Goal: Navigation & Orientation: Find specific page/section

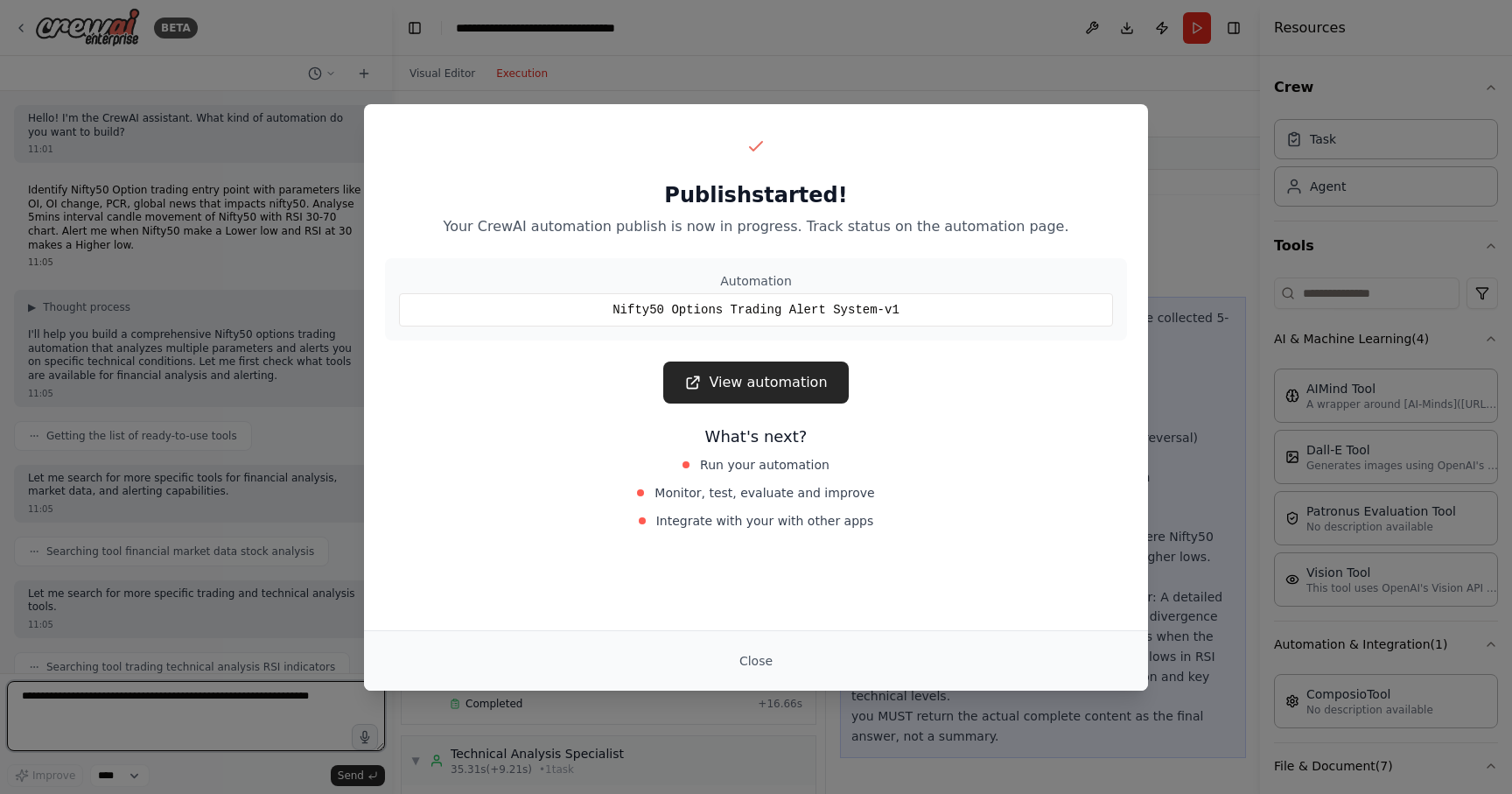
scroll to position [2668, 0]
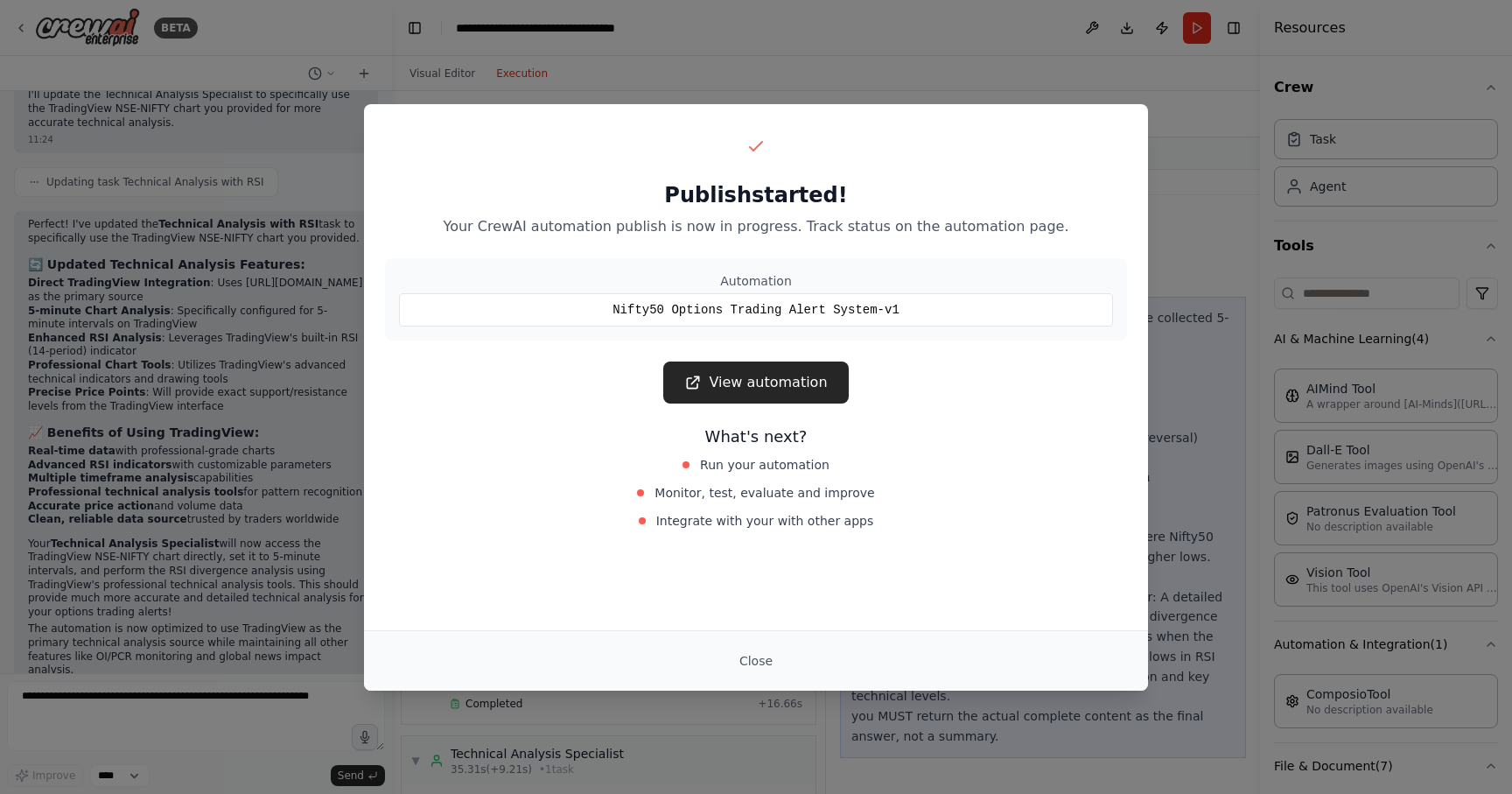
click at [897, 309] on div "Nifty50 Options Trading Alert System-v1" at bounding box center [756, 310] width 714 height 33
click at [789, 388] on link "View automation" at bounding box center [755, 382] width 184 height 42
click at [786, 471] on span "Run your automation" at bounding box center [764, 465] width 129 height 18
click at [787, 496] on span "Monitor, test, evaluate and improve" at bounding box center [763, 493] width 220 height 18
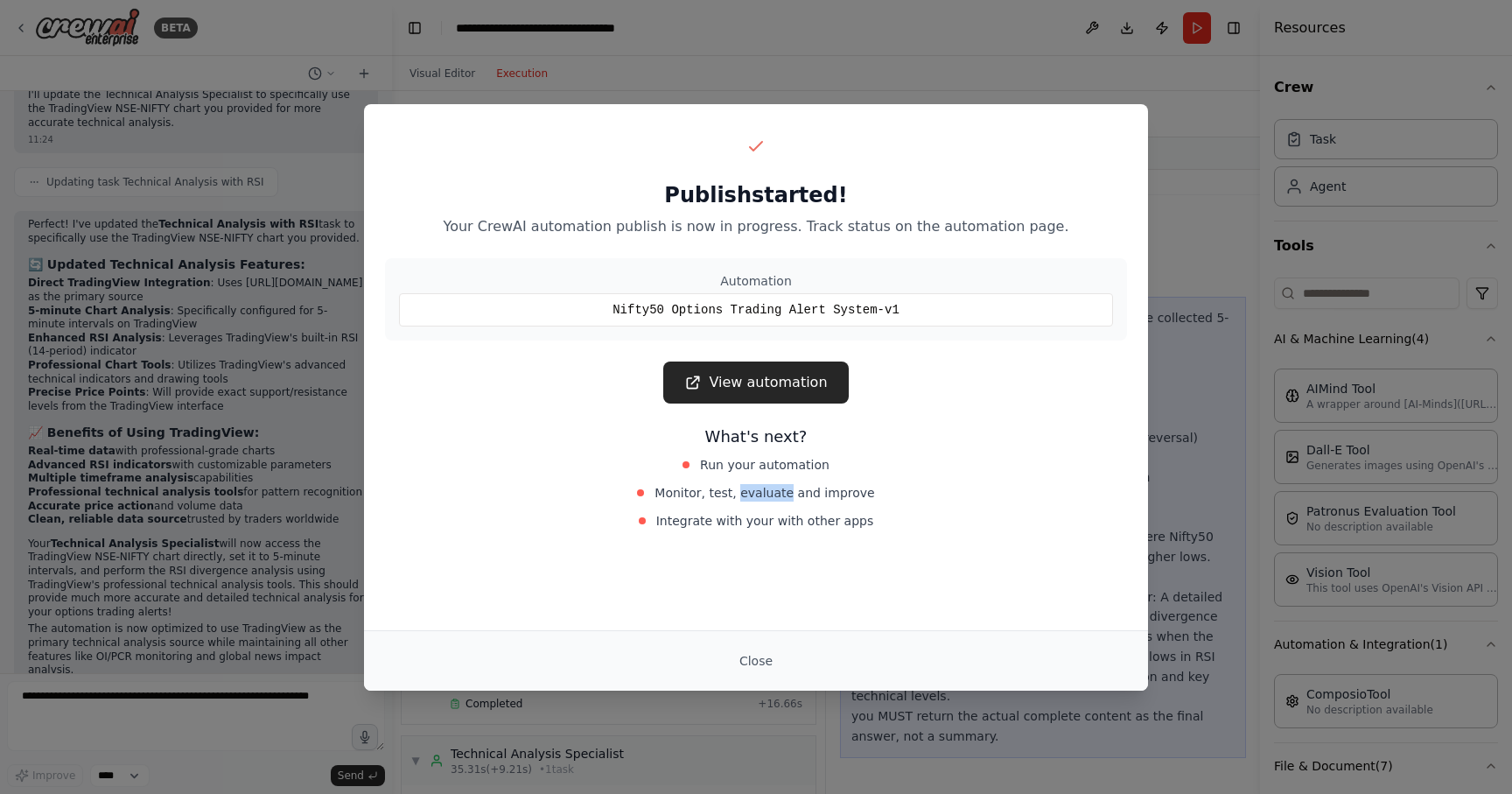
click at [787, 496] on span "Monitor, test, evaluate and improve" at bounding box center [763, 493] width 220 height 18
click at [788, 510] on div "Integrate with your with other apps" at bounding box center [756, 520] width 392 height 25
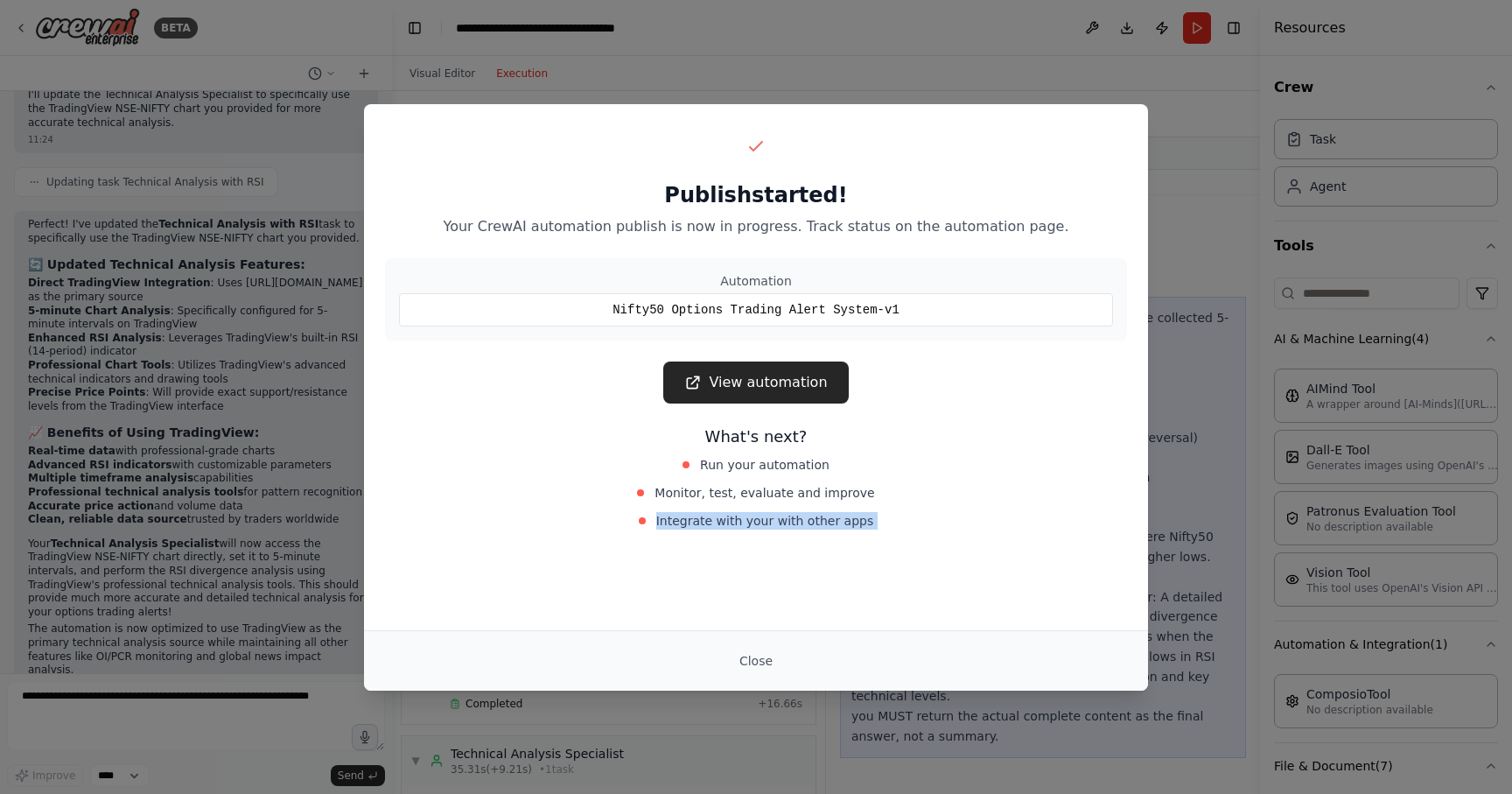
click at [885, 517] on div "Integrate with your with other apps" at bounding box center [756, 520] width 392 height 25
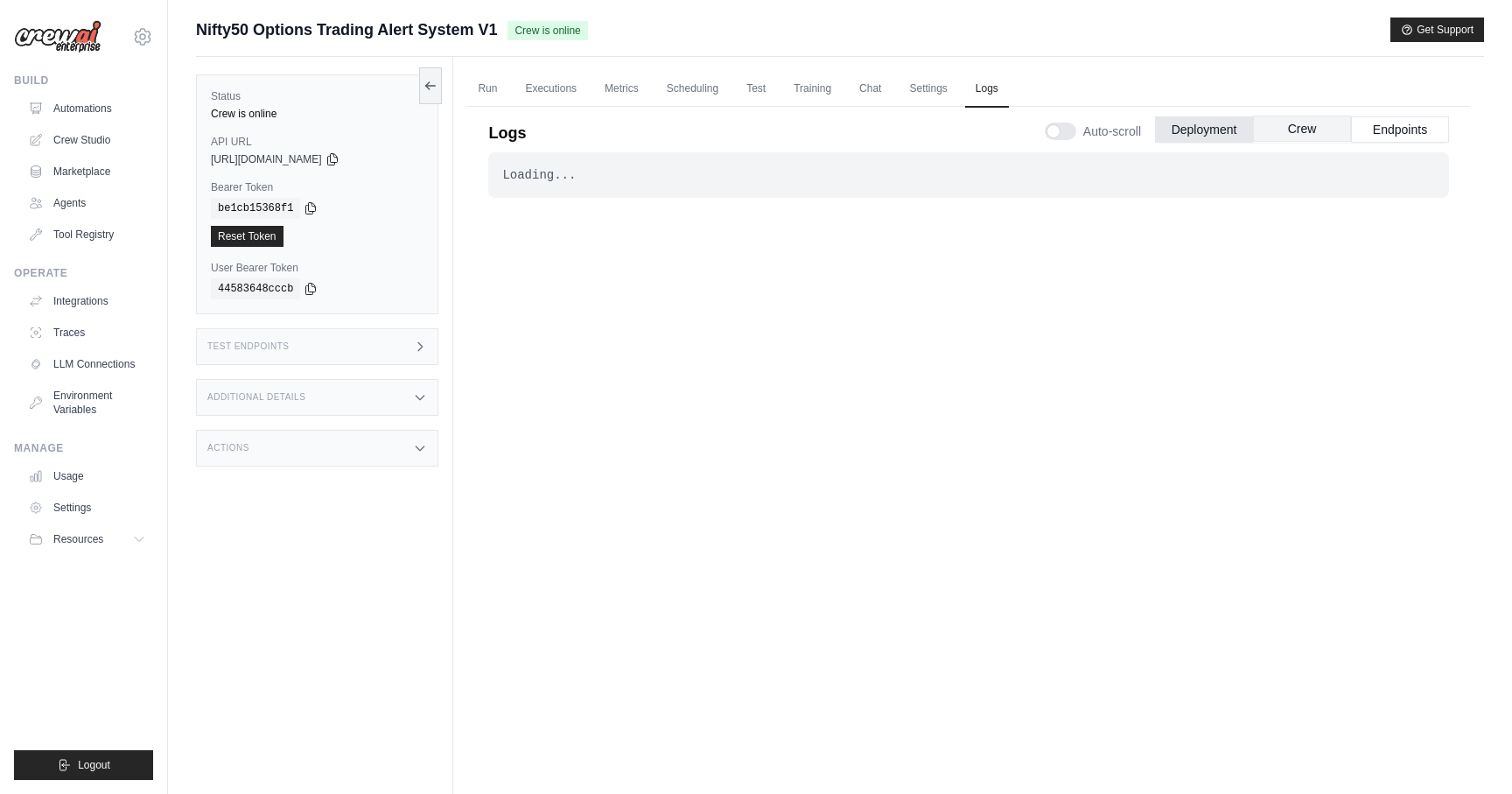
click at [1296, 131] on button "Crew" at bounding box center [1301, 128] width 98 height 27
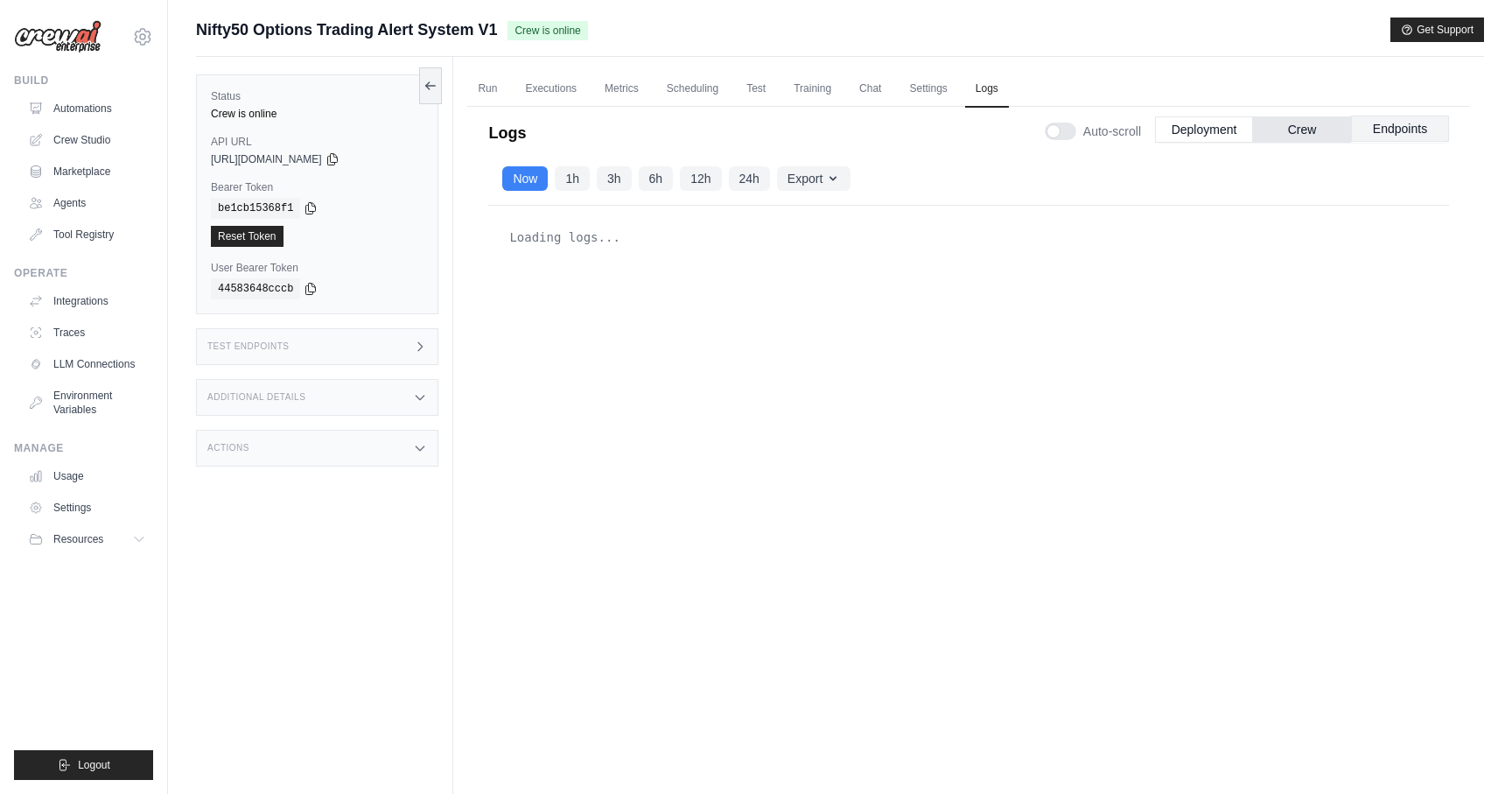
click at [1388, 127] on button "Endpoints" at bounding box center [1400, 128] width 98 height 27
click at [1282, 126] on button "Crew" at bounding box center [1301, 128] width 98 height 27
click at [1217, 129] on button "Deployment" at bounding box center [1204, 128] width 98 height 27
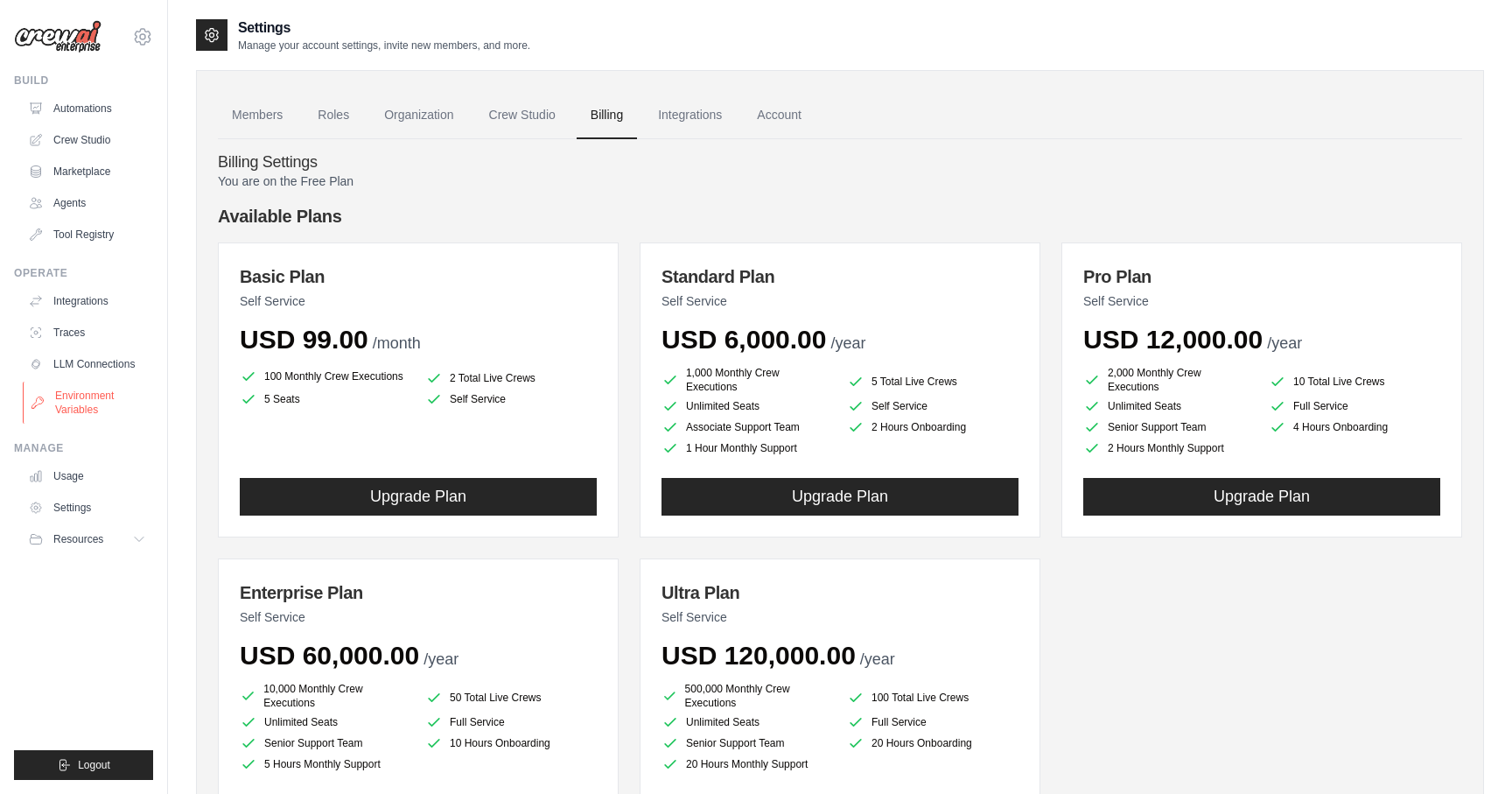
scroll to position [4, 0]
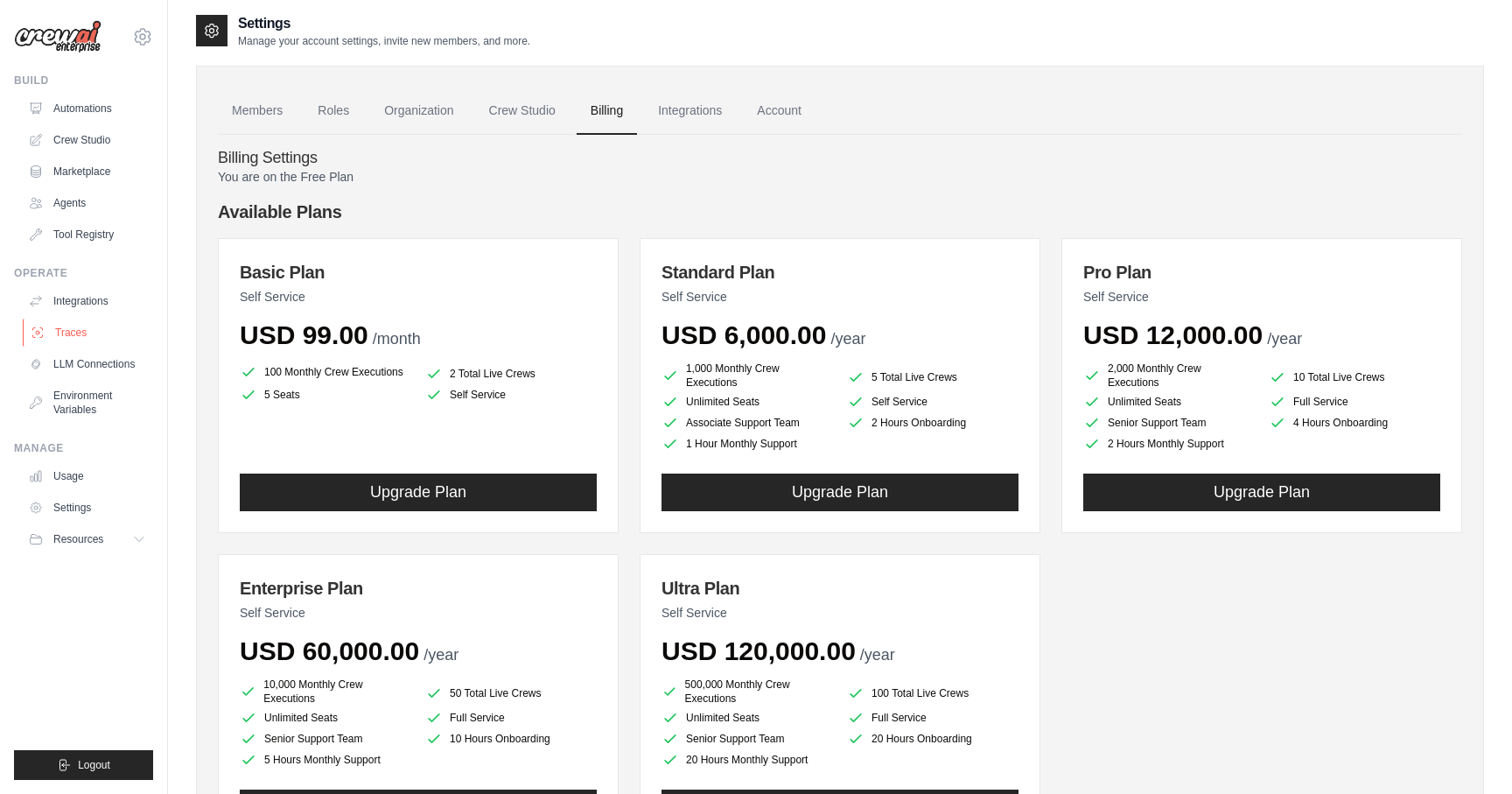
click at [84, 330] on link "Traces" at bounding box center [89, 332] width 132 height 28
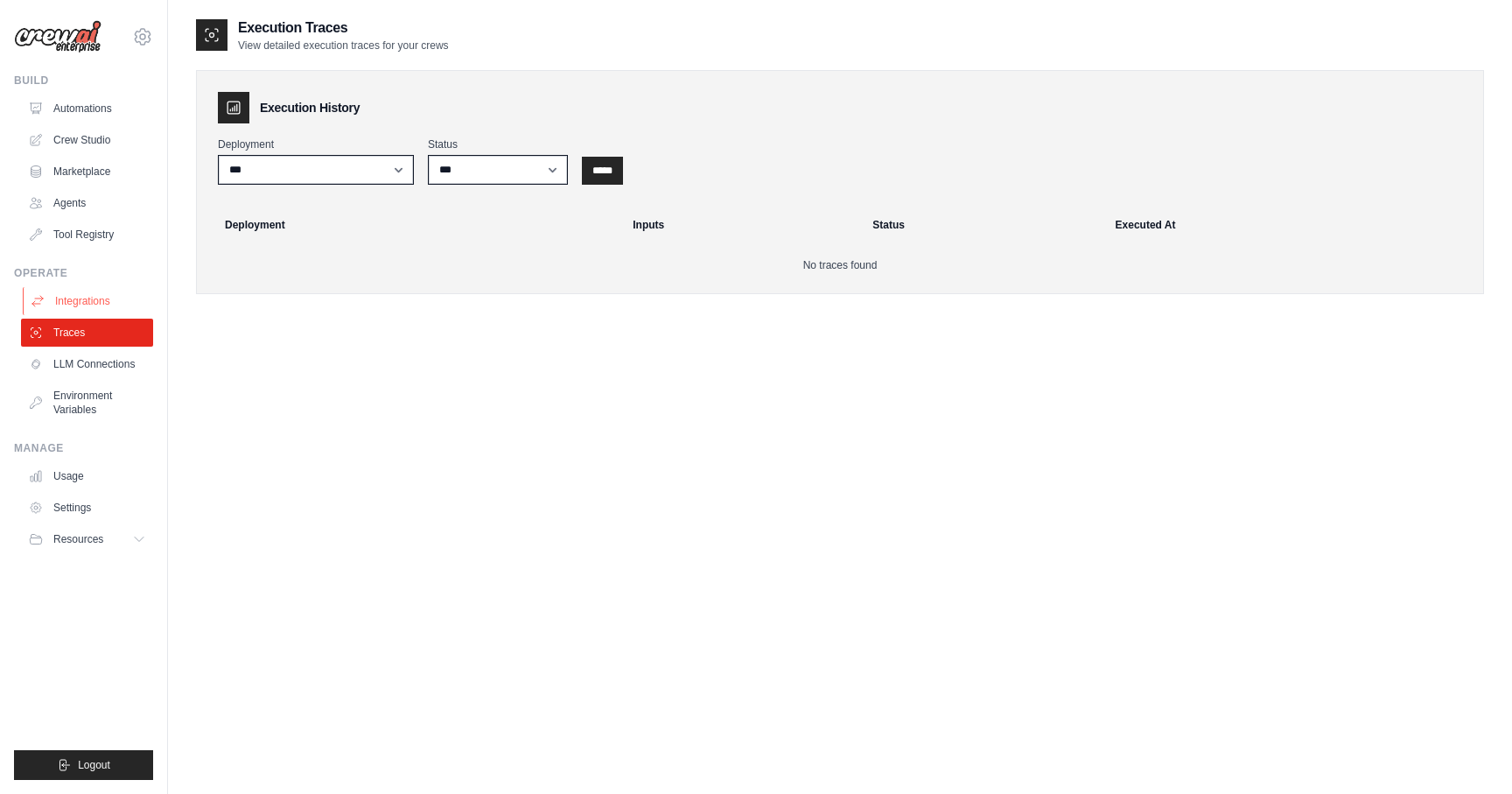
click at [87, 309] on link "Integrations" at bounding box center [89, 300] width 132 height 28
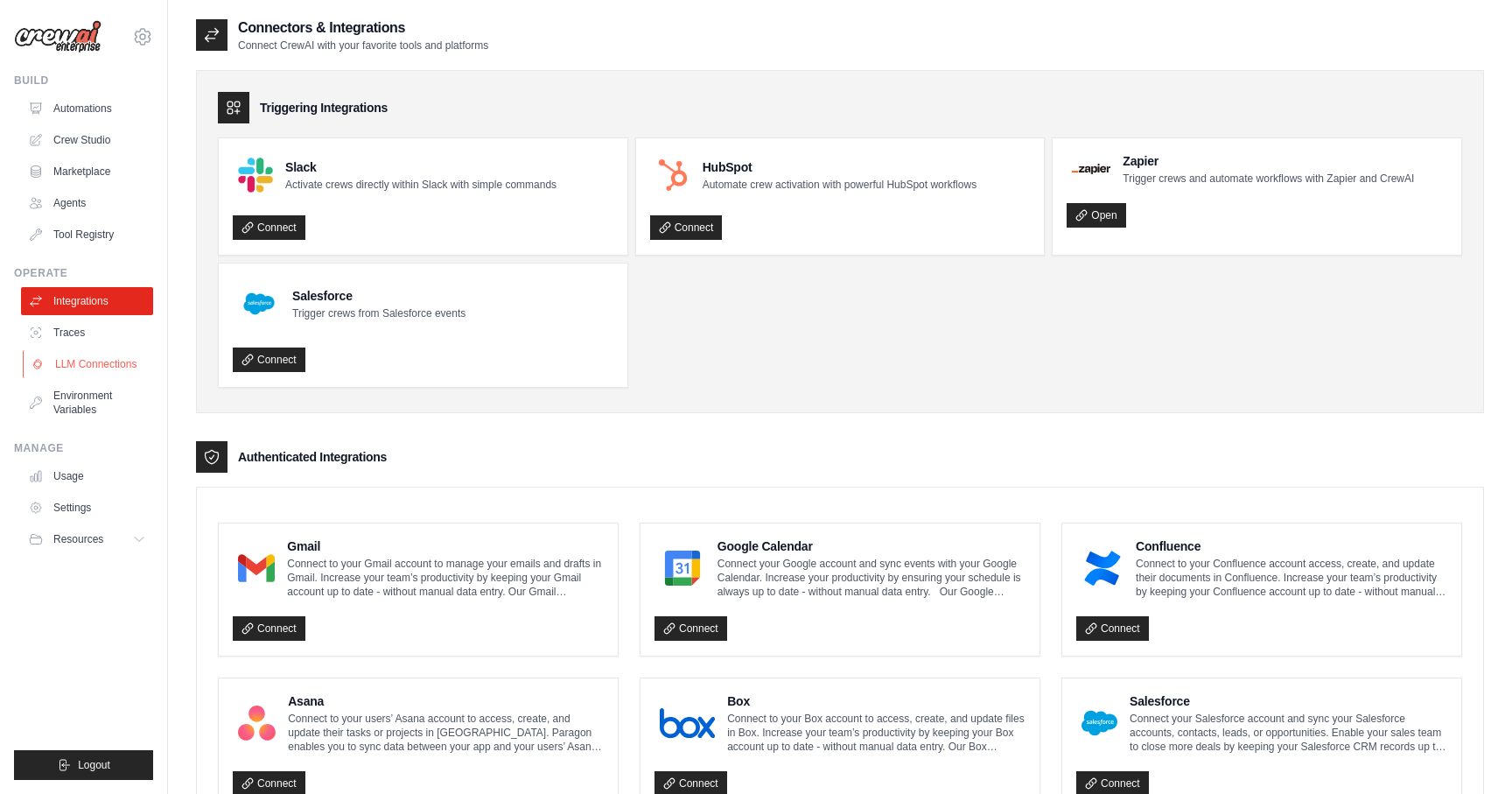
click at [93, 372] on link "LLM Connections" at bounding box center [89, 364] width 132 height 28
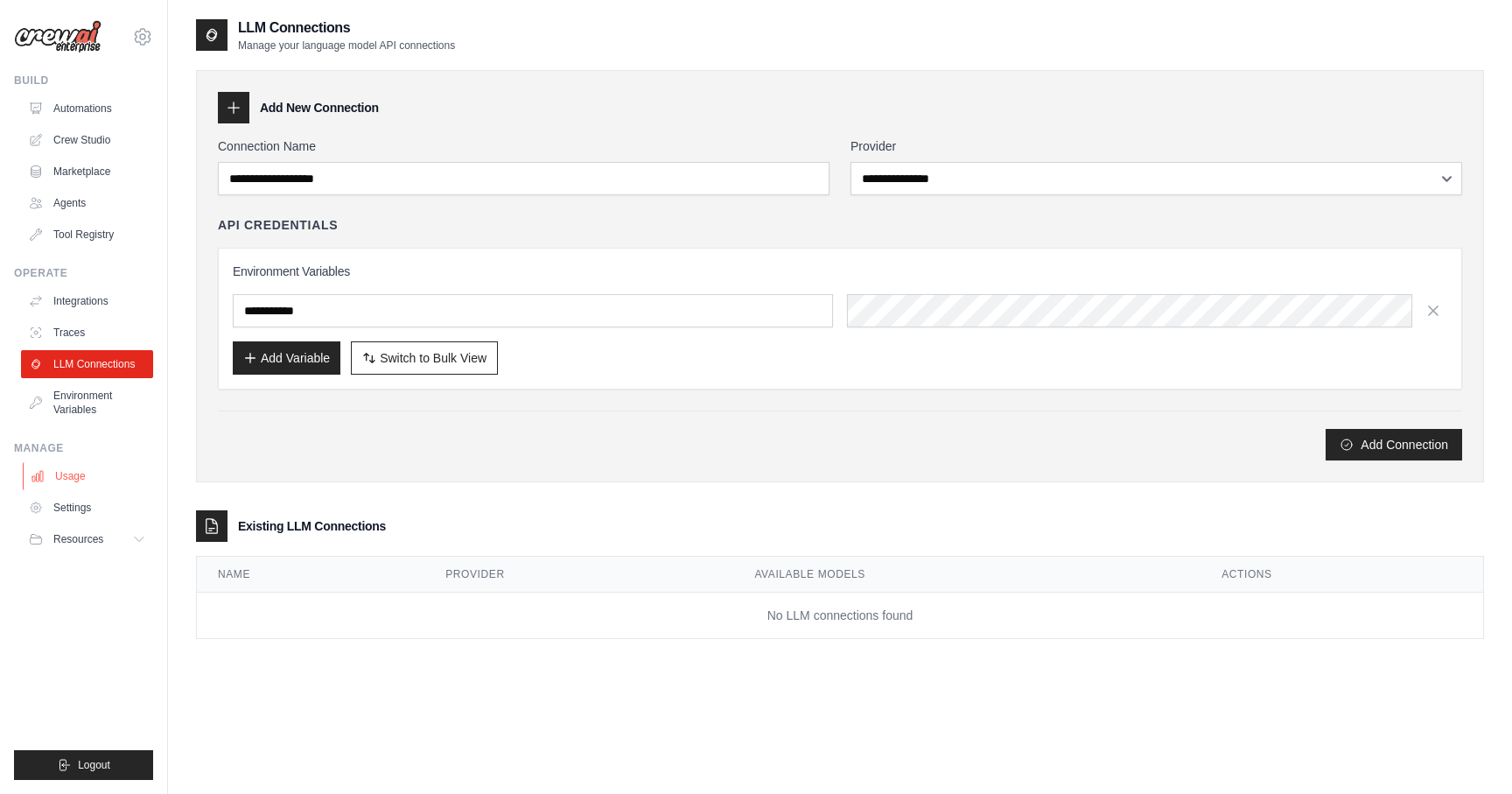
click at [78, 477] on link "Usage" at bounding box center [89, 476] width 132 height 28
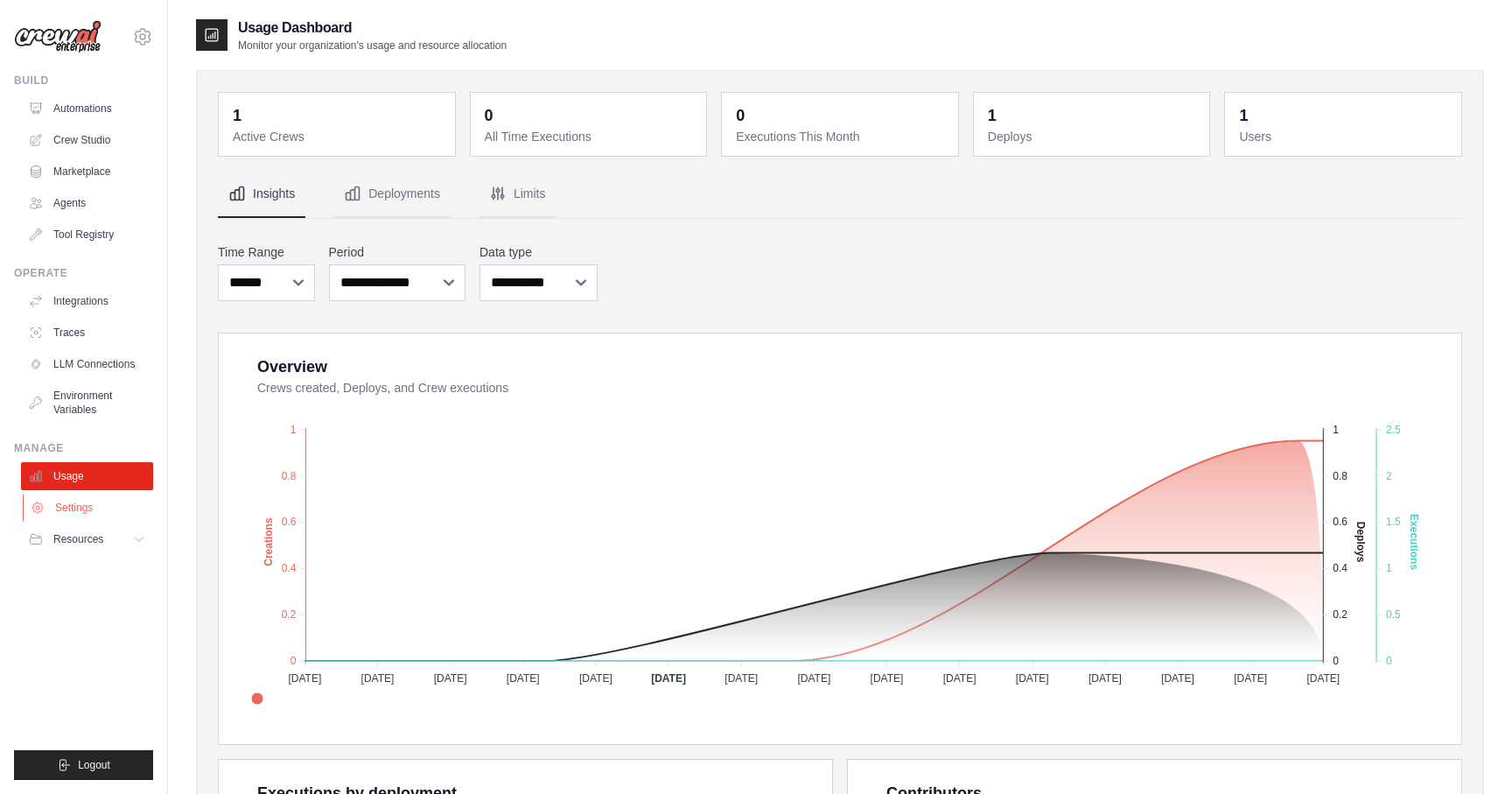
click at [77, 513] on link "Settings" at bounding box center [89, 507] width 132 height 28
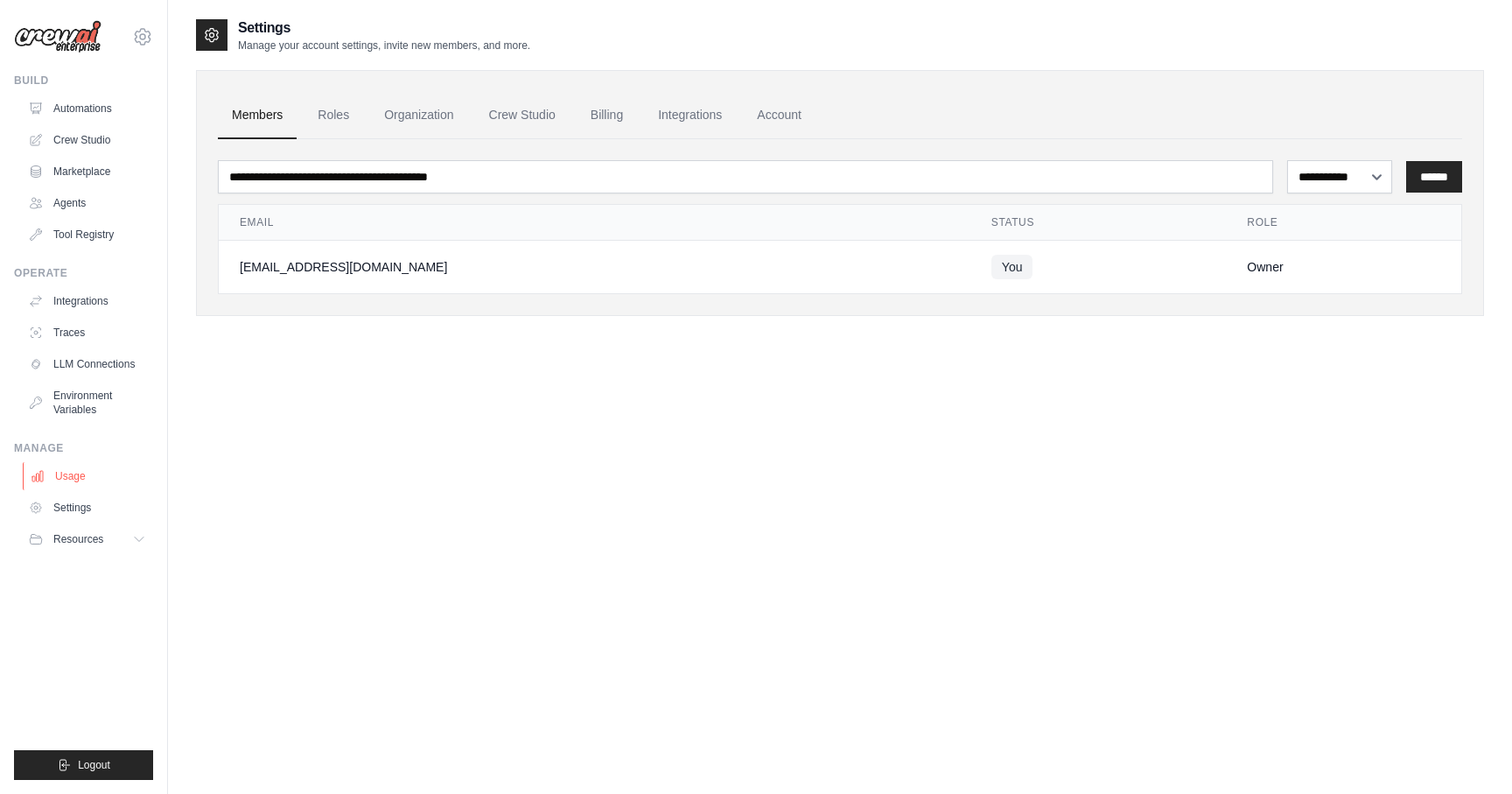
click at [75, 484] on link "Usage" at bounding box center [89, 476] width 132 height 28
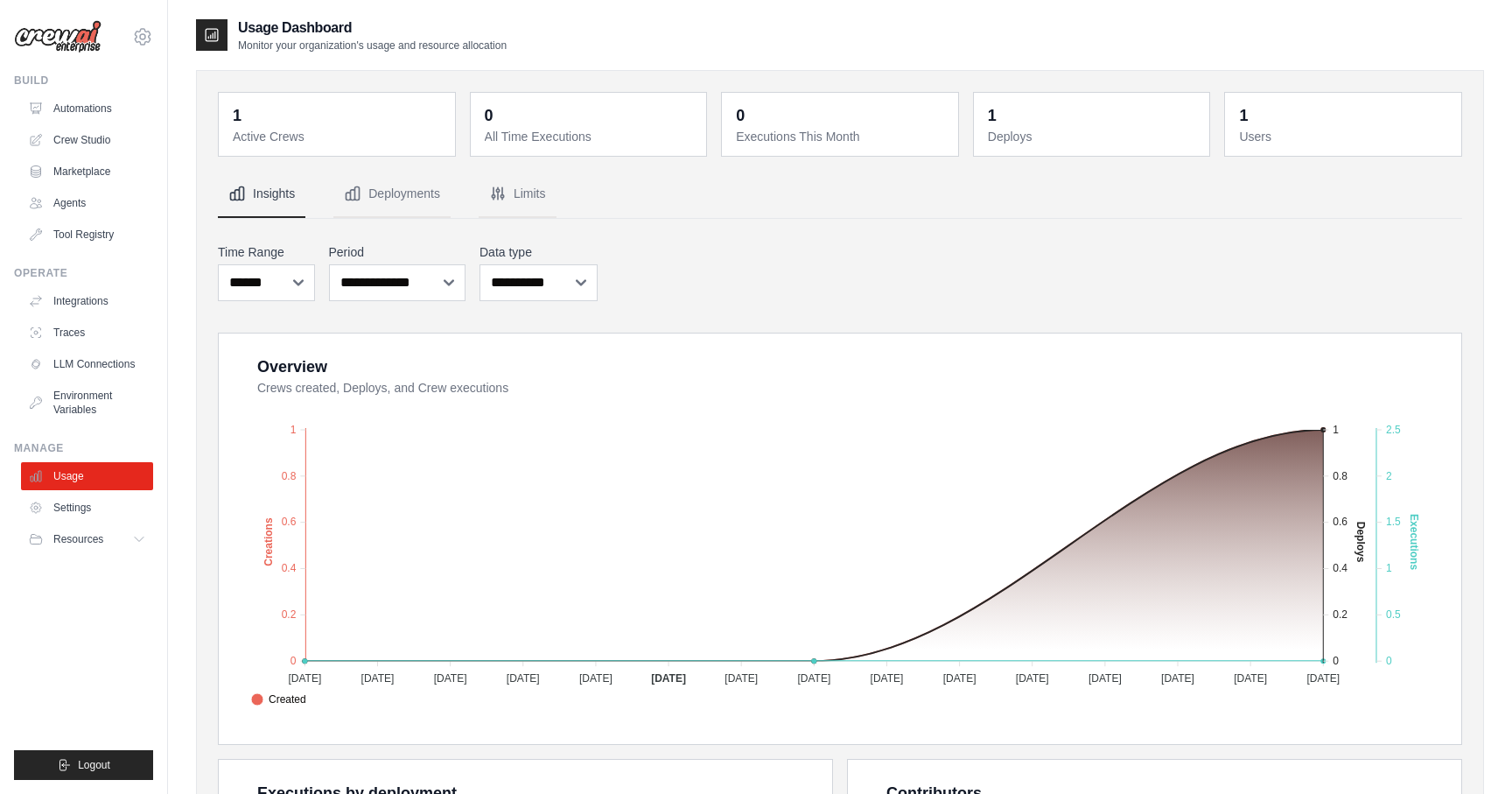
click at [1466, 376] on div "1 Active Crews 0 All Time Executions 0 Executions This Month 1 Deploys 1 Users" at bounding box center [840, 646] width 1288 height 1154
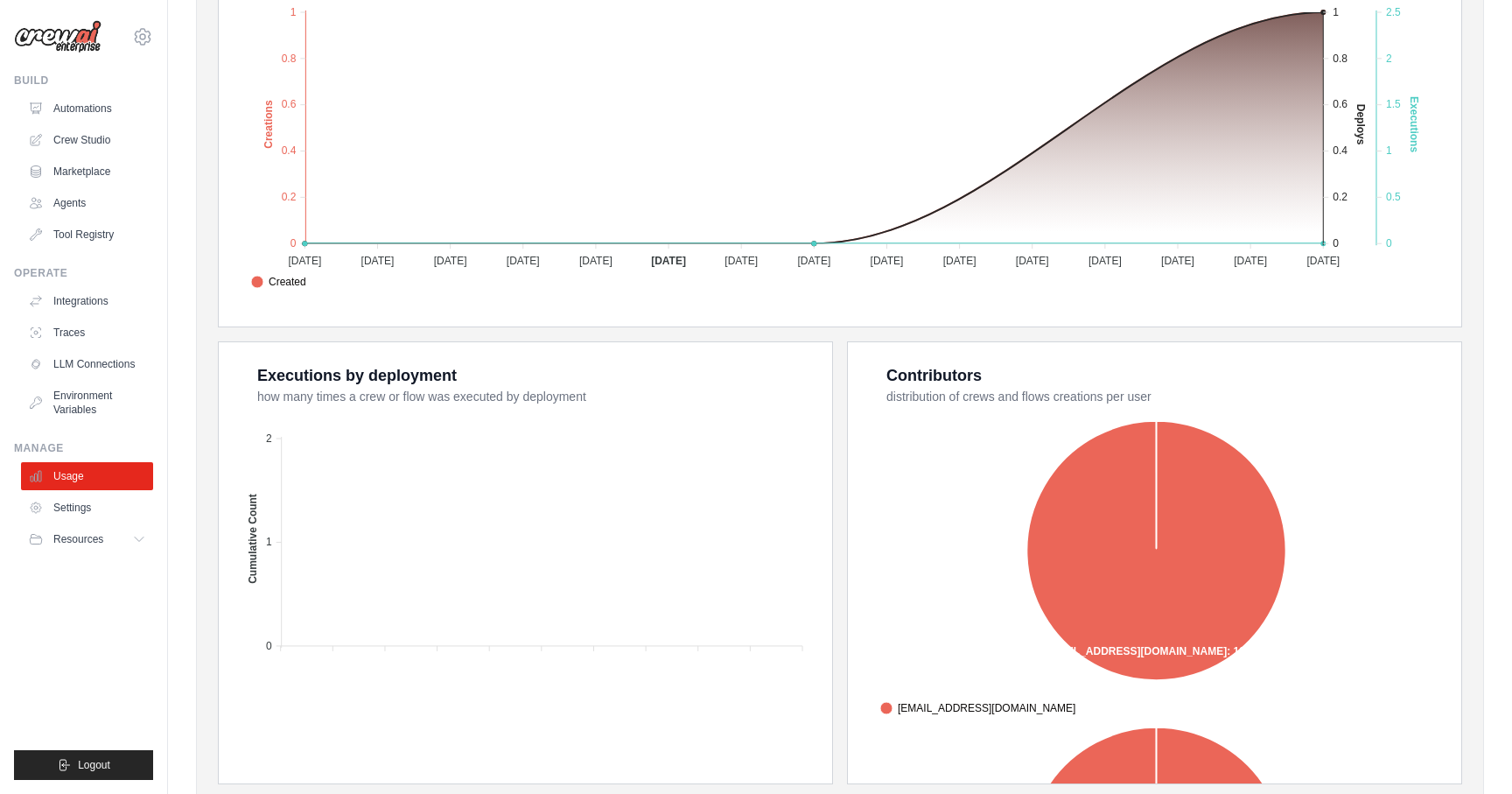
scroll to position [475, 0]
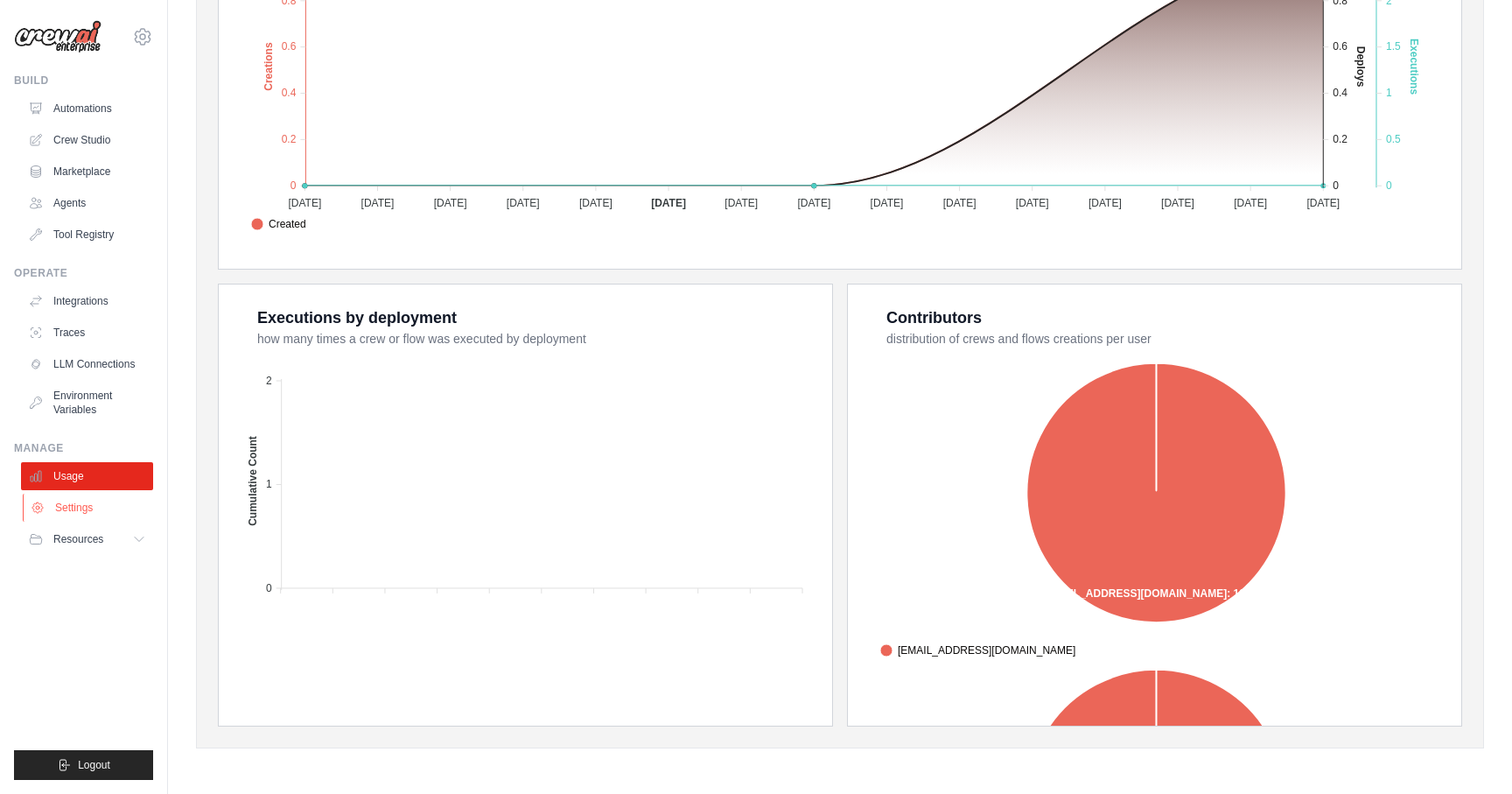
click at [102, 510] on link "Settings" at bounding box center [89, 507] width 132 height 28
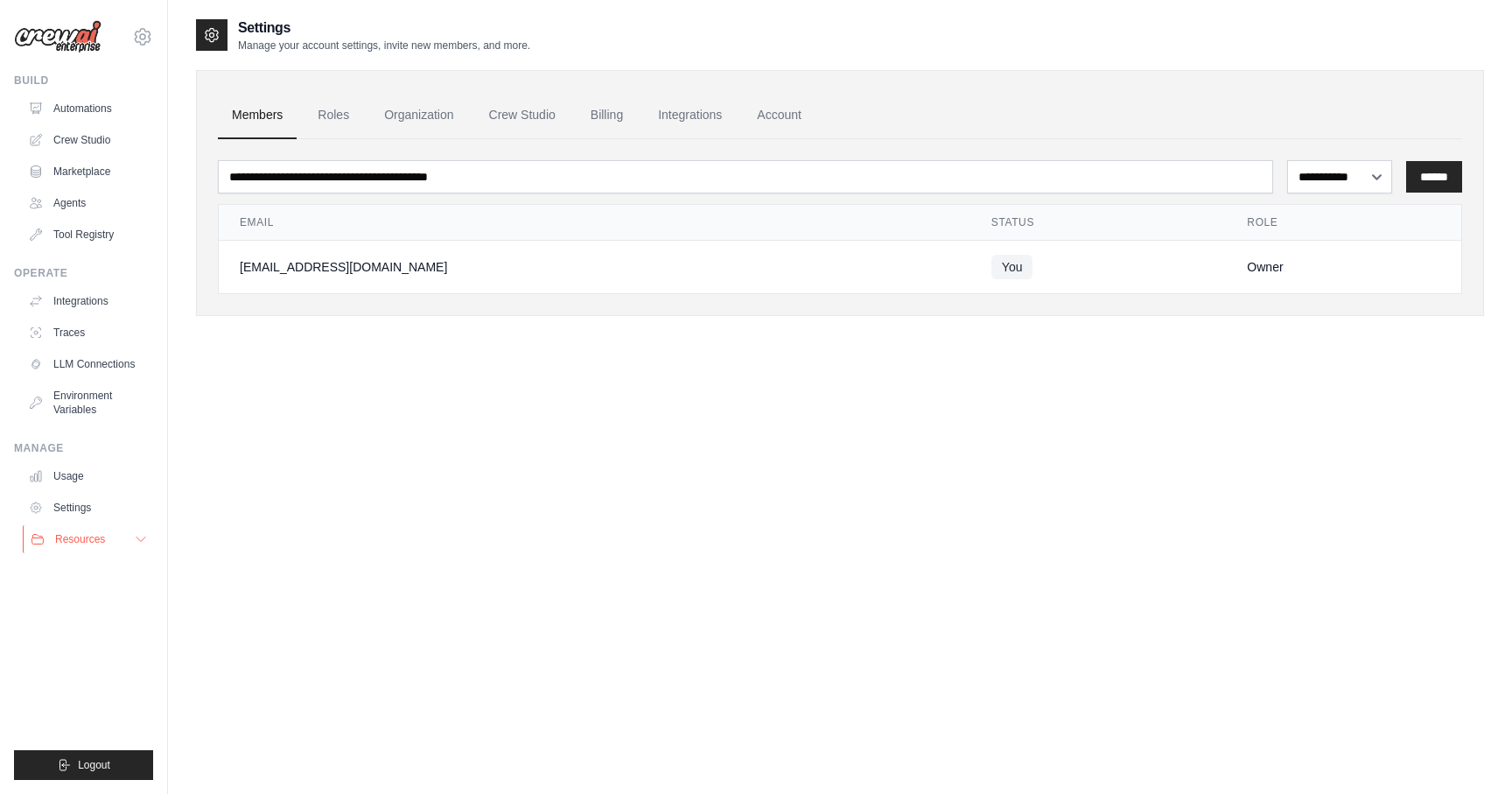
click at [75, 540] on span "Resources" at bounding box center [80, 539] width 50 height 14
click at [79, 568] on span "Documentation" at bounding box center [98, 568] width 71 height 14
